Goal: Find specific page/section: Find specific page/section

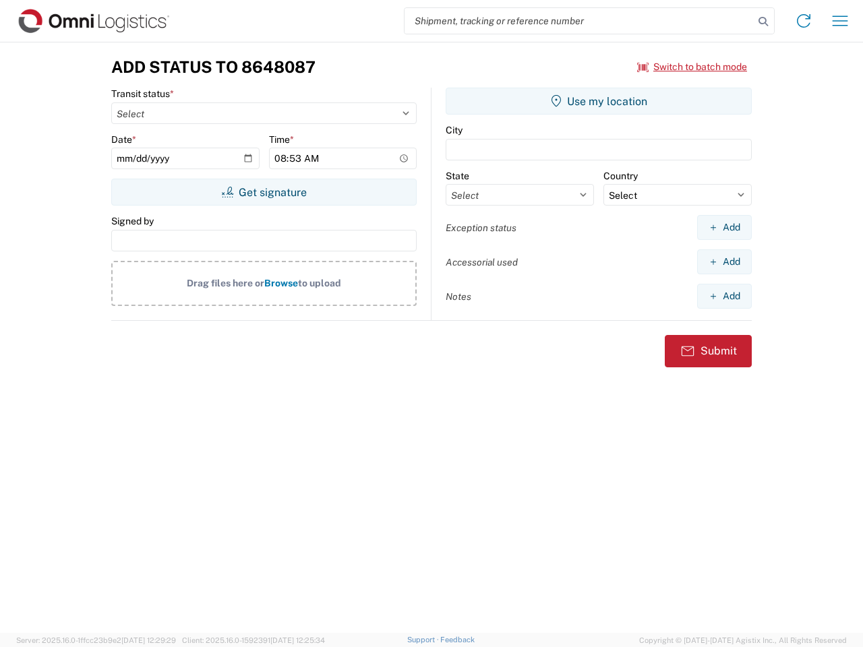
click at [579, 21] on input "search" at bounding box center [578, 21] width 349 height 26
click at [763, 22] on icon at bounding box center [763, 21] width 19 height 19
click at [803, 21] on icon at bounding box center [804, 21] width 22 height 22
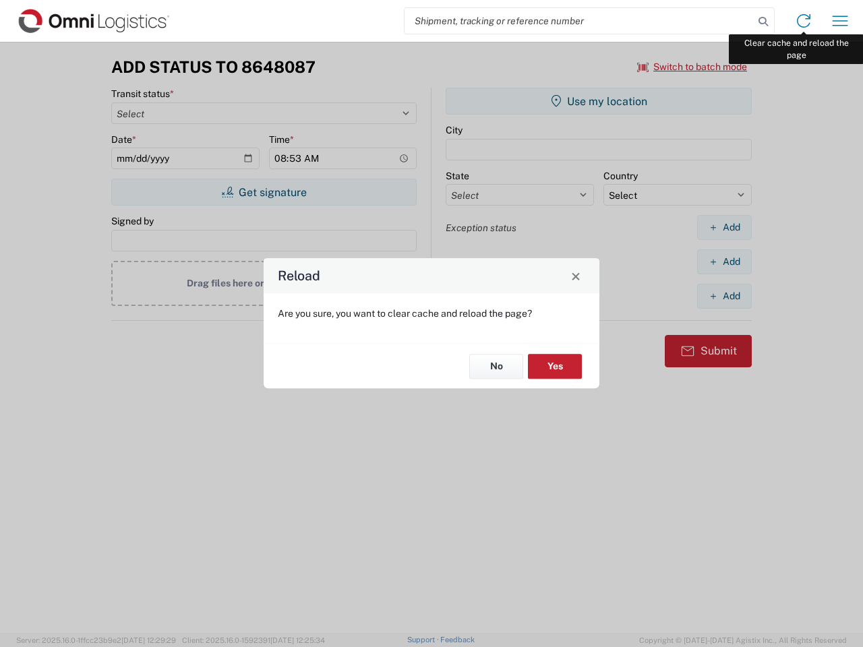
click at [840, 21] on div "Reload Are you sure, you want to clear cache and reload the page? No Yes" at bounding box center [431, 323] width 863 height 647
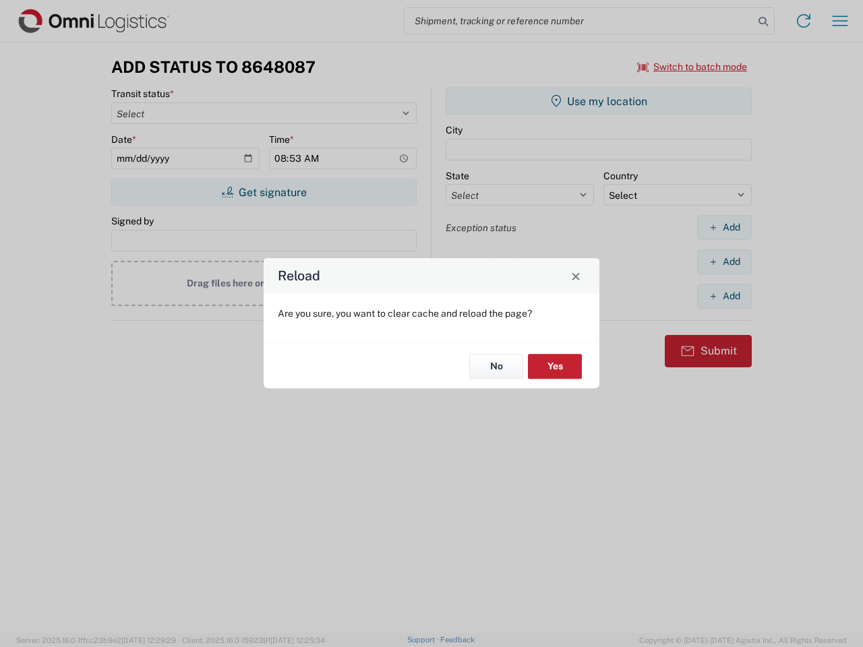
click at [692, 67] on div "Reload Are you sure, you want to clear cache and reload the page? No Yes" at bounding box center [431, 323] width 863 height 647
click at [264, 192] on div "Reload Are you sure, you want to clear cache and reload the page? No Yes" at bounding box center [431, 323] width 863 height 647
click at [599, 101] on div "Reload Are you sure, you want to clear cache and reload the page? No Yes" at bounding box center [431, 323] width 863 height 647
click at [724, 227] on div "Reload Are you sure, you want to clear cache and reload the page? No Yes" at bounding box center [431, 323] width 863 height 647
click at [724, 262] on div "Reload Are you sure, you want to clear cache and reload the page? No Yes" at bounding box center [431, 323] width 863 height 647
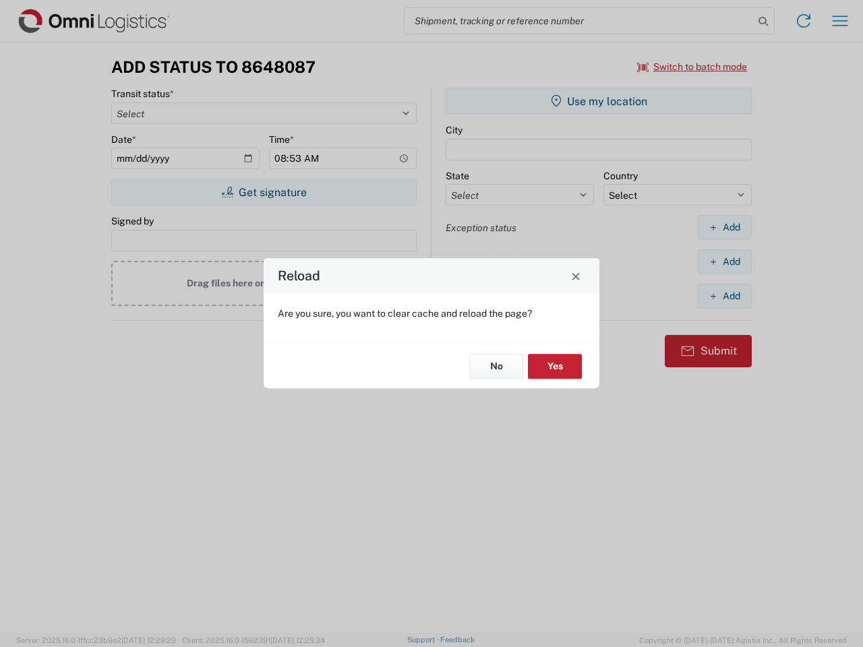
click at [724, 296] on div "Reload Are you sure, you want to clear cache and reload the page? No Yes" at bounding box center [431, 323] width 863 height 647
